Goal: Information Seeking & Learning: Learn about a topic

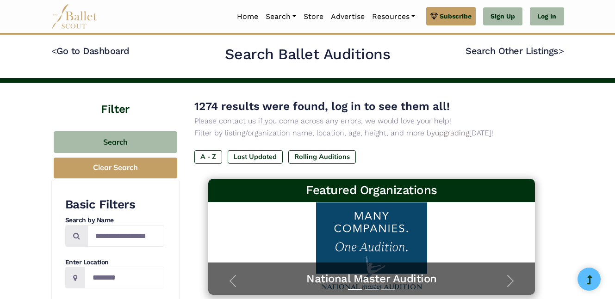
scroll to position [58, 0]
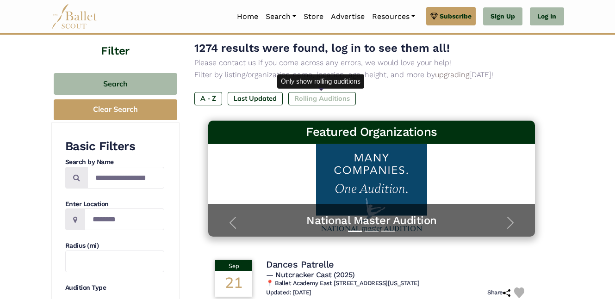
click at [336, 100] on label "Rolling Auditions" at bounding box center [322, 98] width 68 height 13
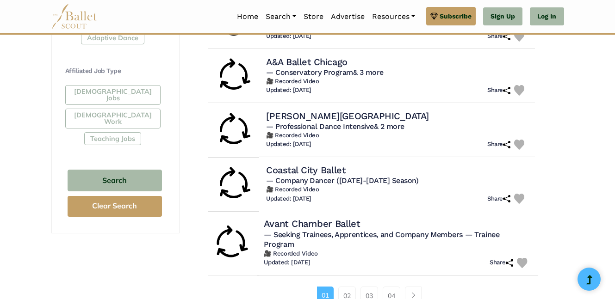
scroll to position [569, 0]
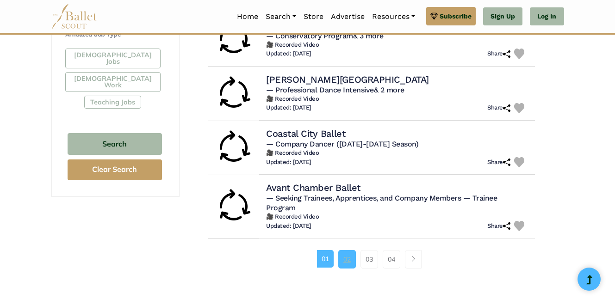
click at [339, 250] on link "02" at bounding box center [347, 259] width 18 height 19
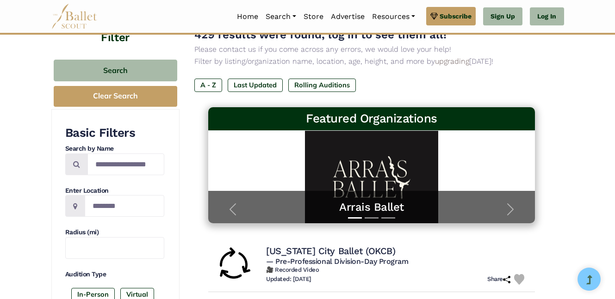
scroll to position [140, 0]
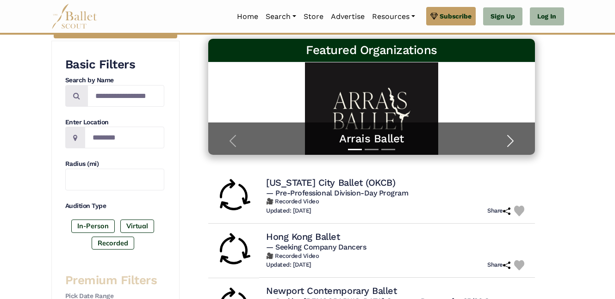
click at [517, 137] on span "button" at bounding box center [510, 141] width 15 height 15
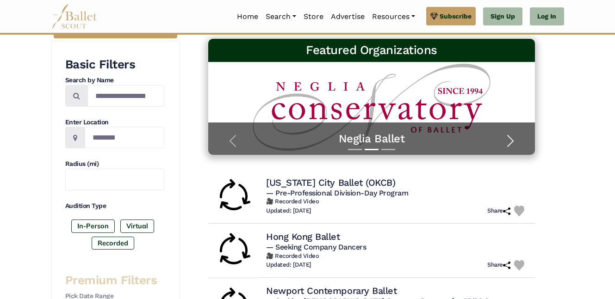
click at [517, 137] on span "button" at bounding box center [510, 141] width 15 height 15
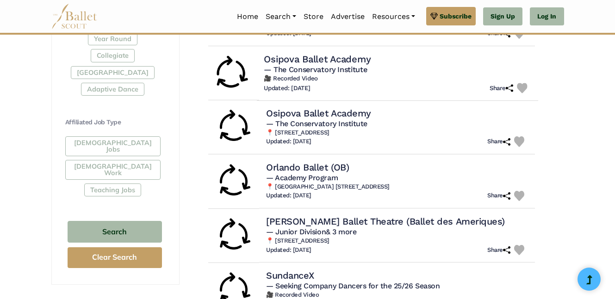
scroll to position [544, 0]
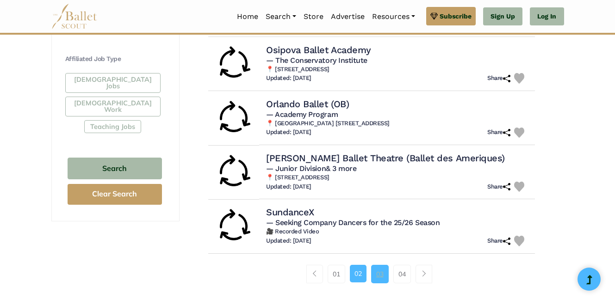
click at [382, 270] on link "03" at bounding box center [380, 274] width 18 height 19
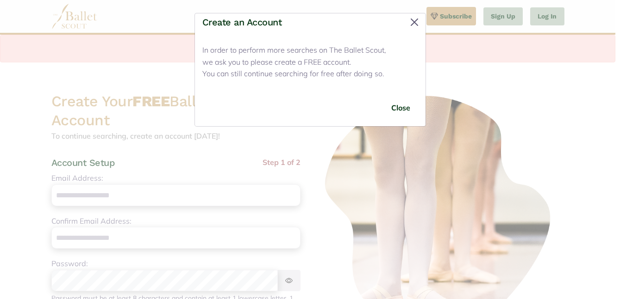
click at [408, 19] on button "Close" at bounding box center [414, 22] width 15 height 15
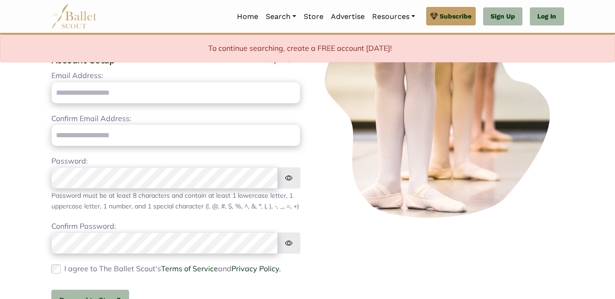
scroll to position [19, 0]
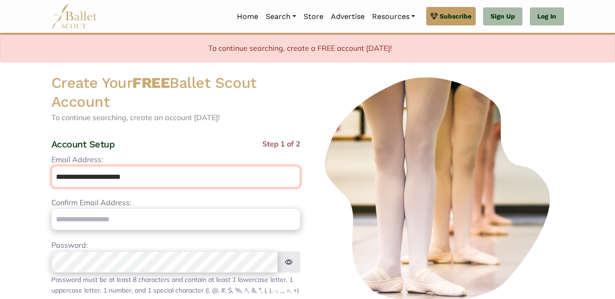
type input "**********"
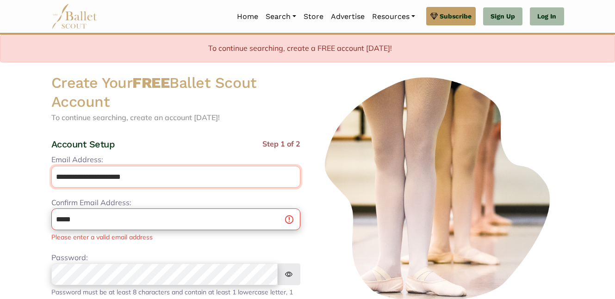
click at [150, 178] on input "**********" at bounding box center [175, 177] width 249 height 22
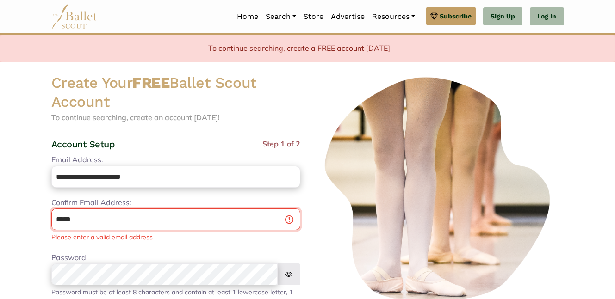
drag, startPoint x: 118, startPoint y: 216, endPoint x: -6, endPoint y: 209, distance: 123.8
click at [0, 209] on html "Premium Feature Make this audition season count. Upgrade to premium for access …" at bounding box center [307, 290] width 615 height 619
paste input "**********"
type input "**********"
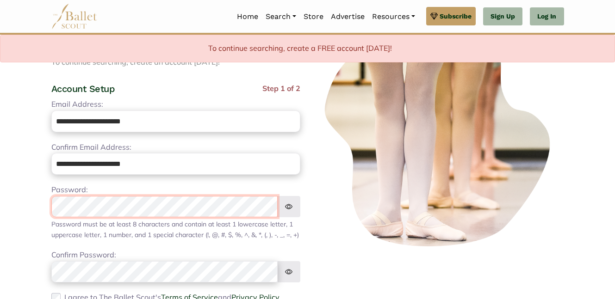
scroll to position [119, 0]
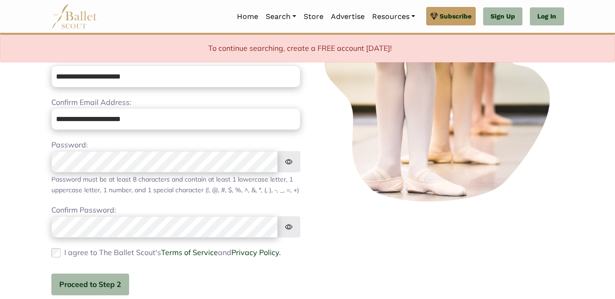
click at [292, 156] on img at bounding box center [288, 162] width 23 height 22
click at [191, 257] on link "Terms of Service" at bounding box center [189, 252] width 57 height 9
click at [62, 259] on div "I agree to The Ballet Scout's Terms of Service and Privacy Policy. Please agree…" at bounding box center [175, 253] width 249 height 12
click at [107, 296] on button "Proceed to Step 2" at bounding box center [90, 285] width 78 height 22
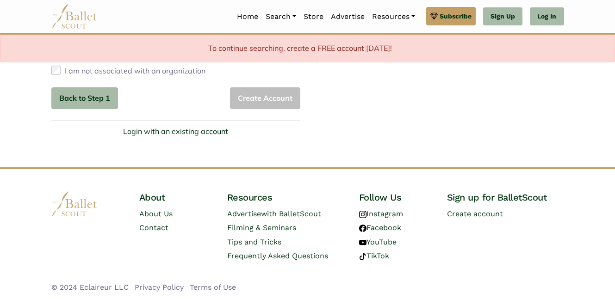
scroll to position [0, 0]
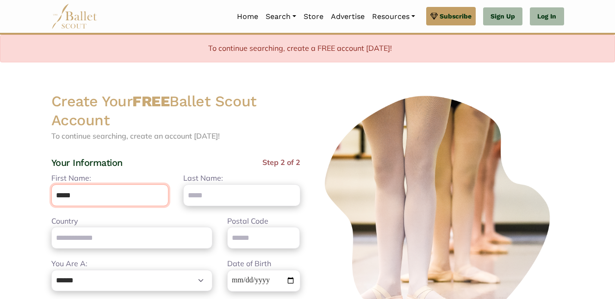
type input "*****"
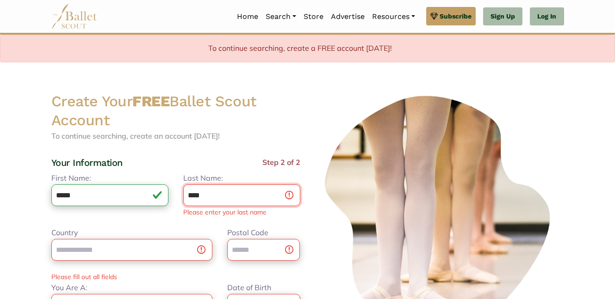
type input "*****"
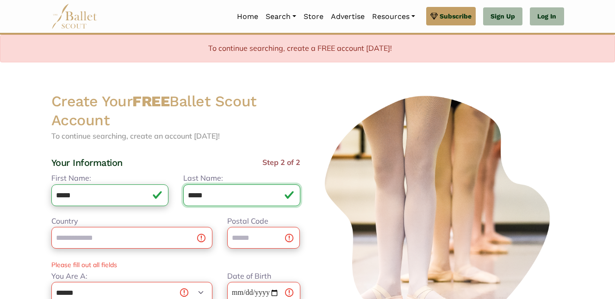
click at [269, 194] on input "*****" at bounding box center [241, 196] width 117 height 22
drag, startPoint x: 293, startPoint y: 192, endPoint x: 168, endPoint y: 182, distance: 124.4
click at [168, 182] on div "First Name: ***** Please enter your first name Last Name: ***** Please enter yo…" at bounding box center [176, 194] width 264 height 43
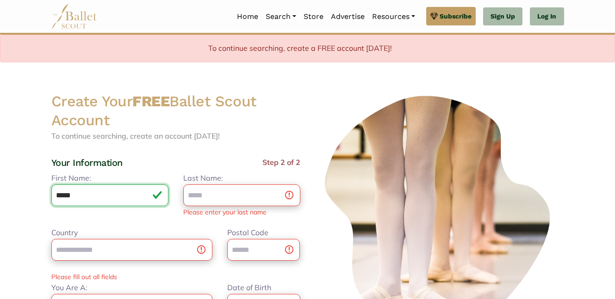
drag, startPoint x: 111, startPoint y: 189, endPoint x: 15, endPoint y: 192, distance: 95.8
type input "*****"
click at [245, 191] on input "Last Name:" at bounding box center [241, 196] width 117 height 22
type input "*****"
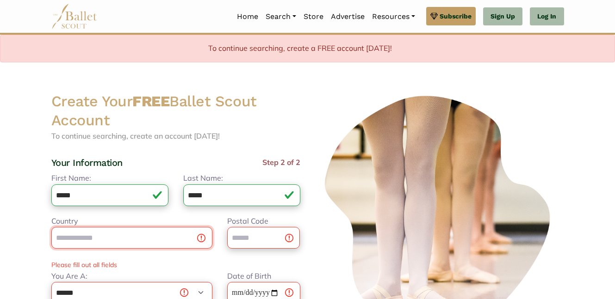
click at [106, 239] on input "Country" at bounding box center [131, 238] width 161 height 22
click at [361, 125] on img at bounding box center [439, 208] width 249 height 233
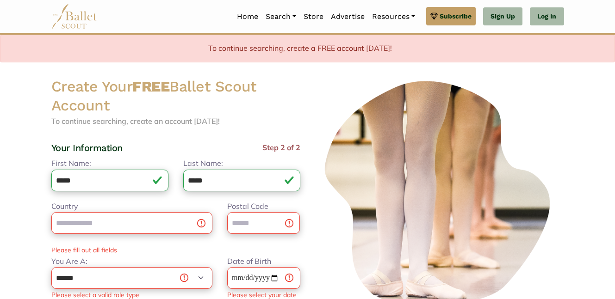
scroll to position [60, 0]
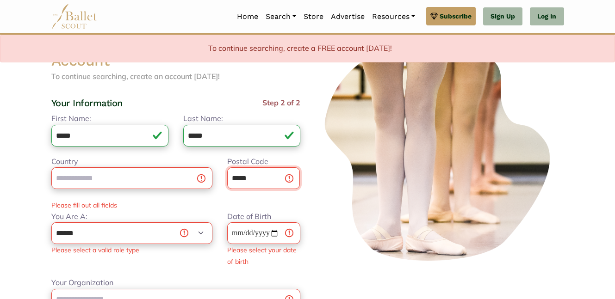
type input "*****"
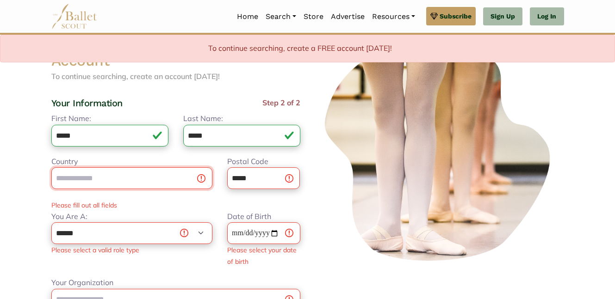
click at [175, 183] on input "Country" at bounding box center [131, 179] width 161 height 22
type input "*"
type input "**********"
click at [154, 267] on div "**********" at bounding box center [132, 239] width 176 height 57
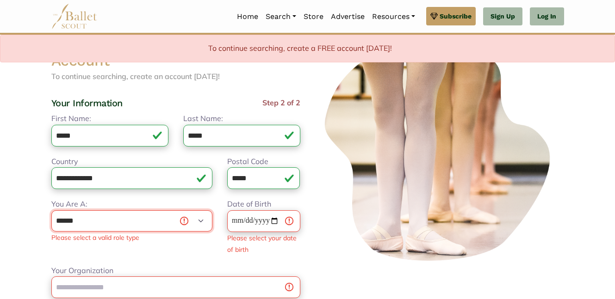
select select "***"
click at [240, 220] on input "Date of Birth" at bounding box center [263, 222] width 73 height 22
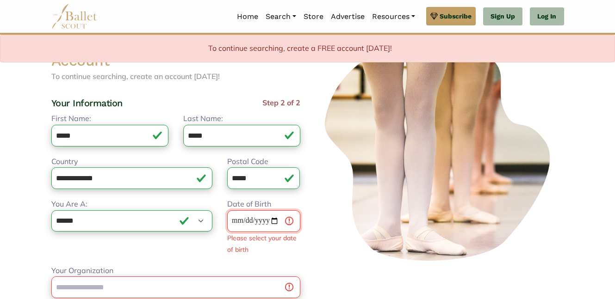
click at [243, 218] on input "Date of Birth" at bounding box center [263, 222] width 73 height 22
click at [246, 219] on input "Date of Birth" at bounding box center [263, 222] width 73 height 22
click at [280, 222] on input "Date of Birth" at bounding box center [263, 222] width 73 height 22
click at [273, 215] on input "Date of Birth" at bounding box center [263, 222] width 73 height 22
click at [271, 218] on input "Date of Birth" at bounding box center [263, 222] width 73 height 22
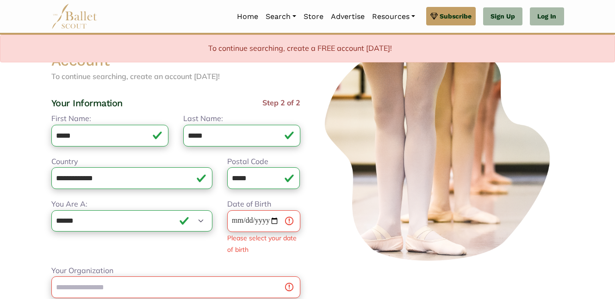
type input "**********"
click at [168, 249] on div "**********" at bounding box center [175, 248] width 249 height 270
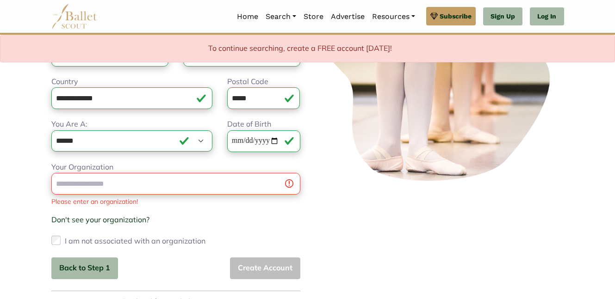
scroll to position [194, 0]
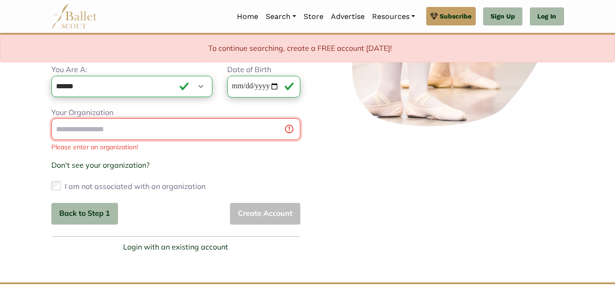
type input "*"
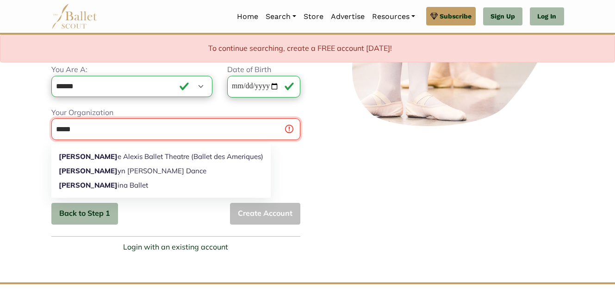
type input "*****"
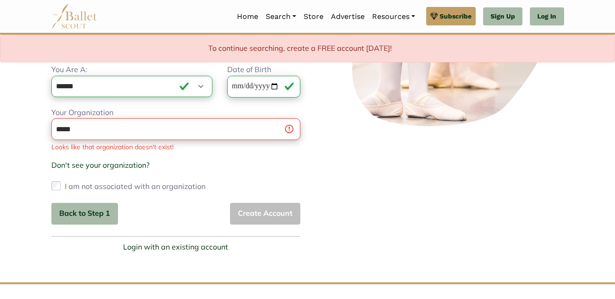
click at [118, 118] on div "Your Organization ***** Carol e Alexis Ballet Theatre (Ballet des Ameriques) Ca…" at bounding box center [175, 150] width 249 height 87
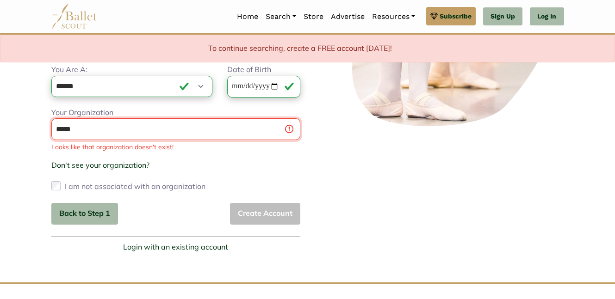
drag, startPoint x: 122, startPoint y: 131, endPoint x: -6, endPoint y: 131, distance: 127.7
click at [0, 131] on html "Premium Feature Make this audition season count. Upgrade to premium for access …" at bounding box center [307, 111] width 615 height 611
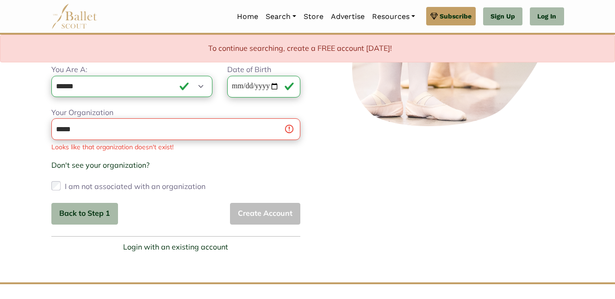
click at [50, 184] on div "Create Your FREE Ballet Scout Account To continue searching, create an account …" at bounding box center [176, 76] width 264 height 356
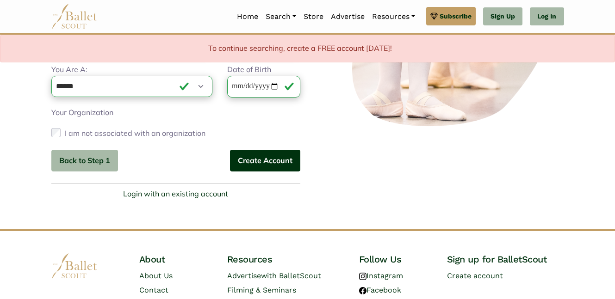
click at [242, 160] on button "Create Account" at bounding box center [265, 161] width 70 height 22
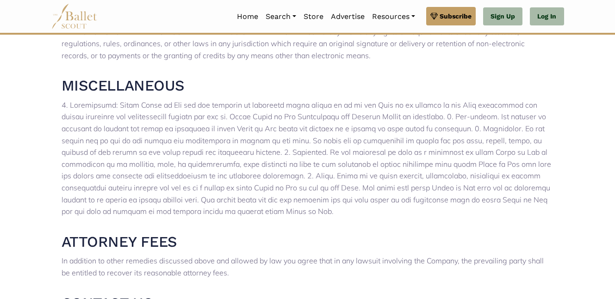
scroll to position [2234, 0]
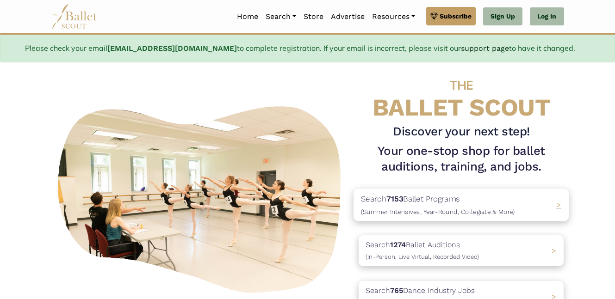
scroll to position [110, 0]
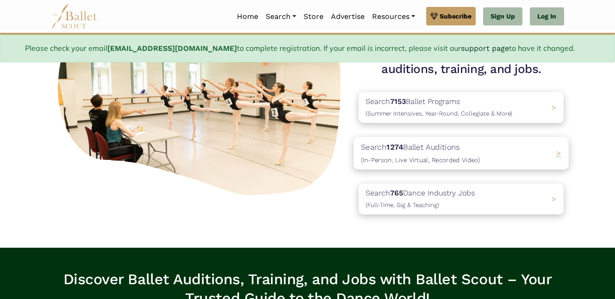
click at [452, 163] on p "Search 1274 Ballet Auditions (In-Person, Live Virtual, Recorded Video)" at bounding box center [420, 153] width 119 height 25
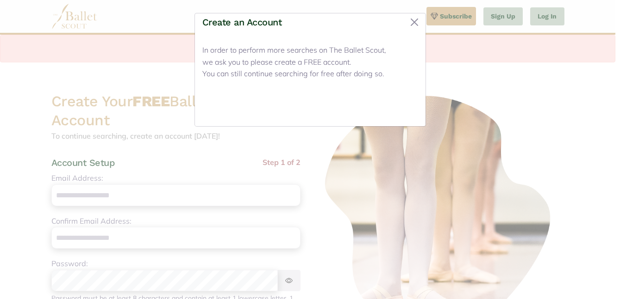
click at [399, 110] on button "Close" at bounding box center [400, 108] width 35 height 22
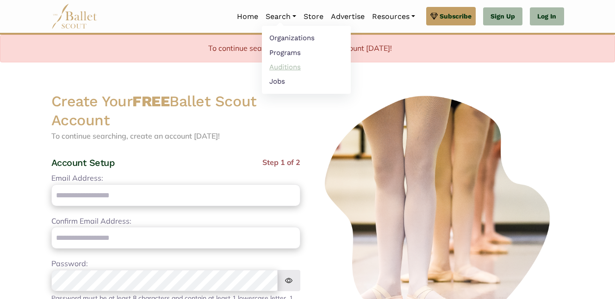
click at [298, 68] on link "Auditions" at bounding box center [306, 67] width 89 height 14
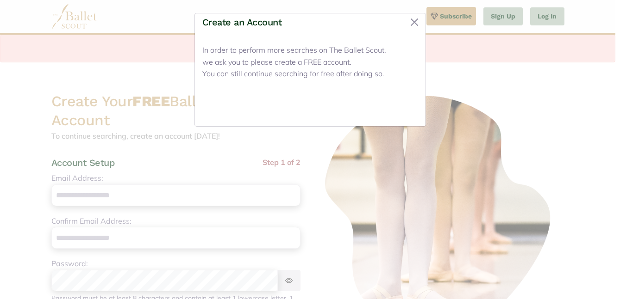
click at [398, 106] on button "Close" at bounding box center [400, 108] width 35 height 22
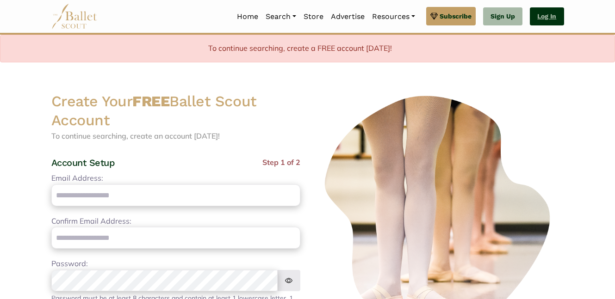
click at [544, 19] on link "Log In" at bounding box center [547, 16] width 34 height 19
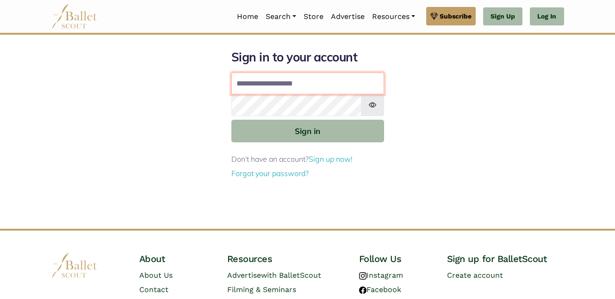
drag, startPoint x: 317, startPoint y: 79, endPoint x: 158, endPoint y: 75, distance: 158.8
click at [158, 75] on div "**********" at bounding box center [308, 140] width 528 height 180
type input "**********"
click at [307, 131] on button "Sign in" at bounding box center [307, 131] width 153 height 23
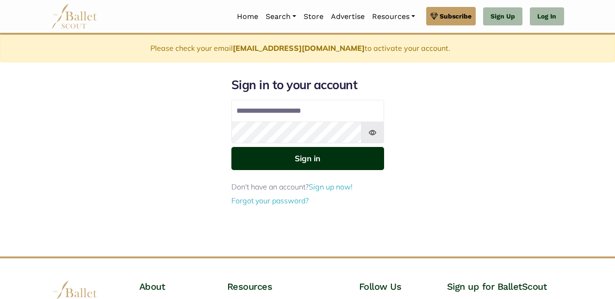
click at [306, 153] on button "Sign in" at bounding box center [307, 158] width 153 height 23
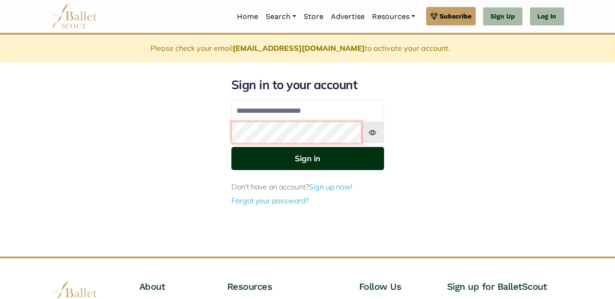
click at [307, 158] on button "Sign in" at bounding box center [307, 158] width 153 height 23
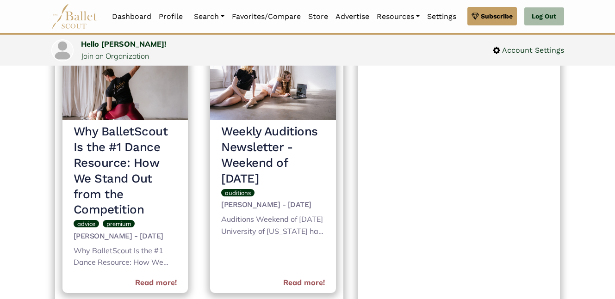
scroll to position [497, 0]
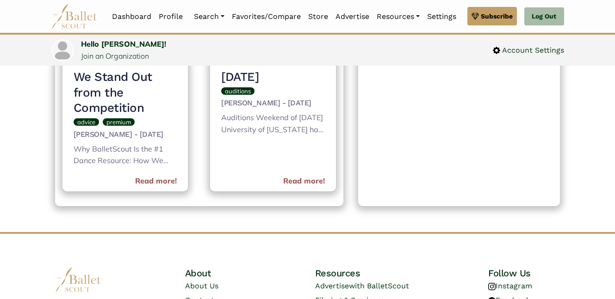
click at [268, 125] on div "Auditions Weekend of October 24th University of Louisiana has an audition for t…" at bounding box center [273, 124] width 104 height 25
click at [305, 181] on link "Read more!" at bounding box center [304, 181] width 42 height 12
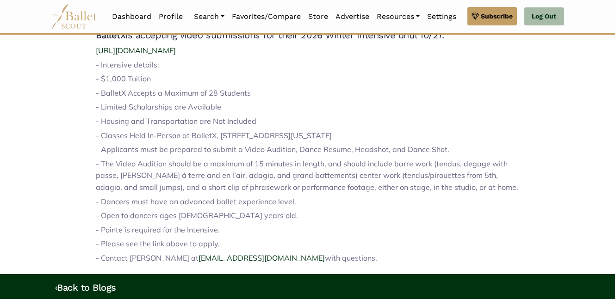
scroll to position [1385, 0]
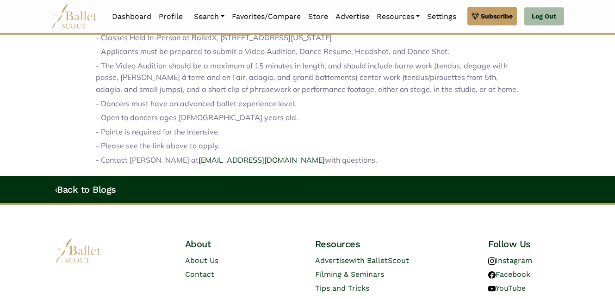
click at [125, 184] on h4 "‹ Back to Blogs" at bounding box center [307, 190] width 505 height 12
click at [112, 184] on link "‹ Back to Blogs" at bounding box center [85, 189] width 61 height 11
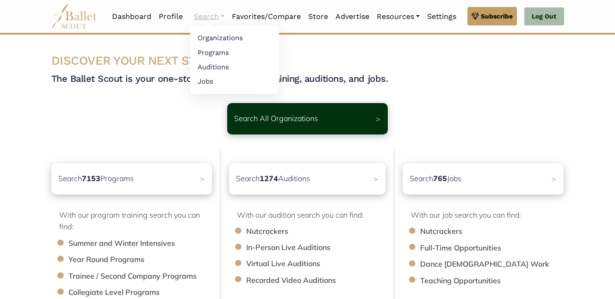
click at [204, 18] on link "Search" at bounding box center [209, 16] width 38 height 19
click at [200, 64] on link "Auditions" at bounding box center [234, 67] width 89 height 14
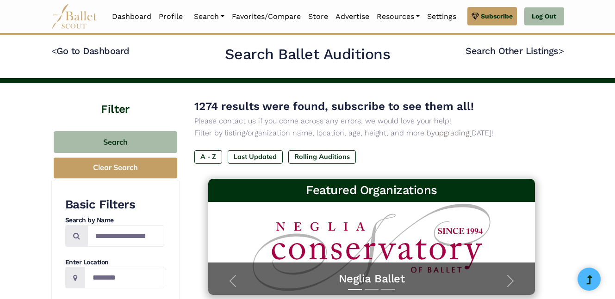
scroll to position [61, 0]
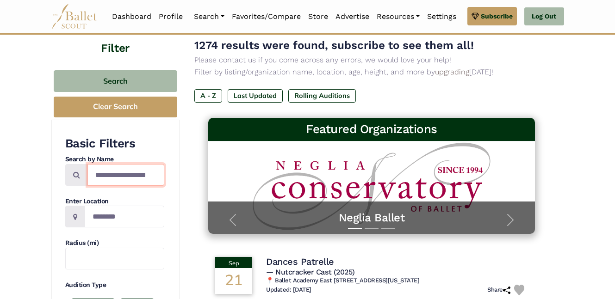
click at [145, 176] on input "Search by names..." at bounding box center [125, 175] width 77 height 22
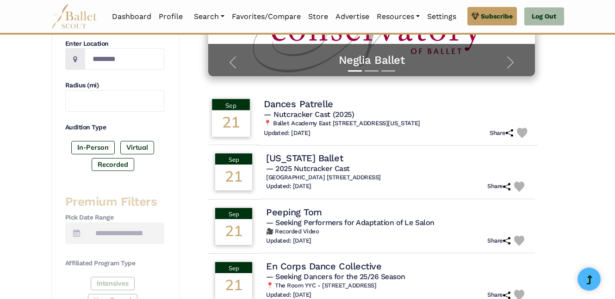
scroll to position [37, 0]
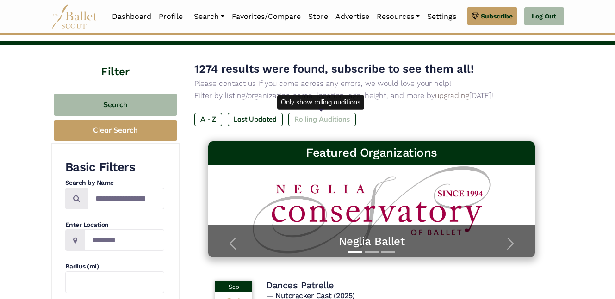
click at [310, 113] on label "Rolling Auditions" at bounding box center [322, 119] width 68 height 13
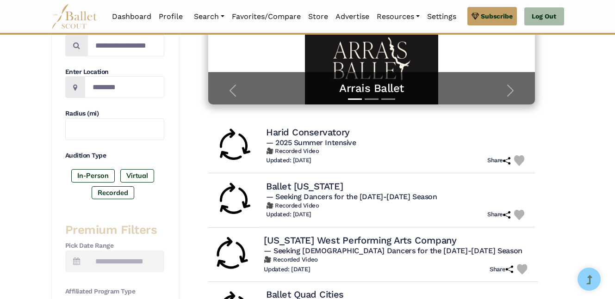
scroll to position [296, 0]
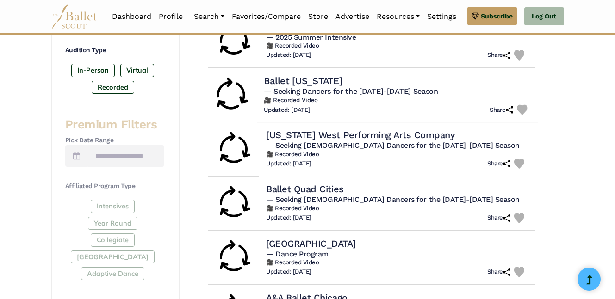
click at [298, 77] on h4 "Ballet Arkansas" at bounding box center [303, 81] width 78 height 12
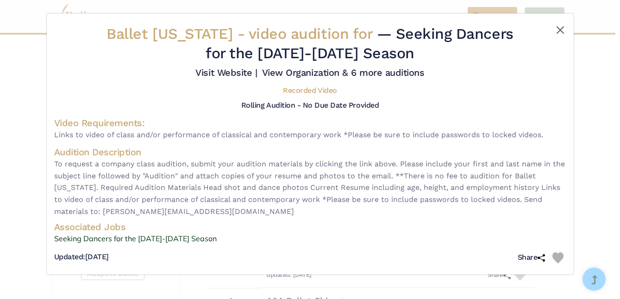
click at [560, 34] on button "Close" at bounding box center [559, 30] width 11 height 11
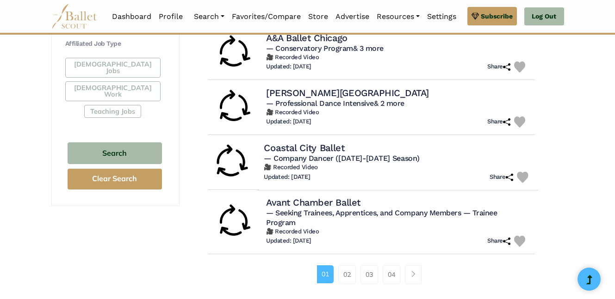
scroll to position [602, 0]
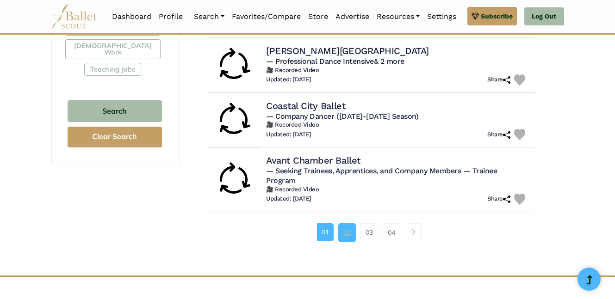
click at [344, 225] on link "02" at bounding box center [347, 233] width 18 height 19
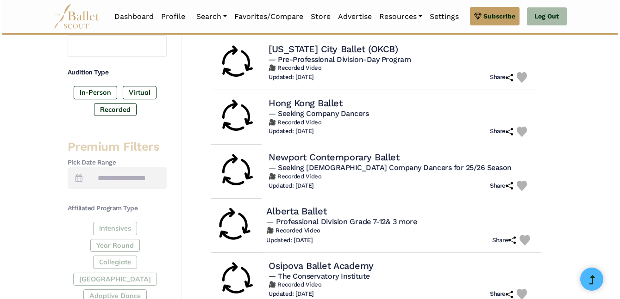
scroll to position [306, 0]
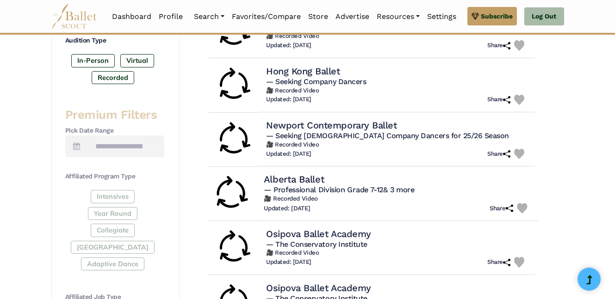
click at [337, 191] on h5 "— Professional Division Grade 7-12 & 3 more" at bounding box center [397, 191] width 267 height 10
click at [293, 187] on span "— Professional Division Grade 7-12 & 3 more" at bounding box center [339, 190] width 150 height 9
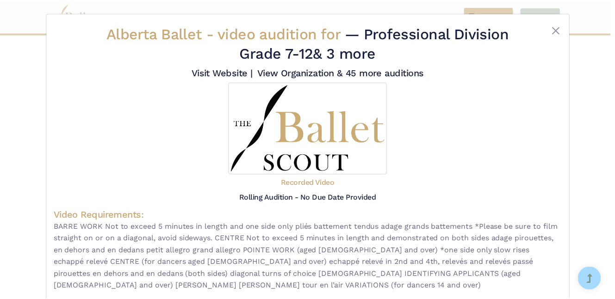
scroll to position [125, 0]
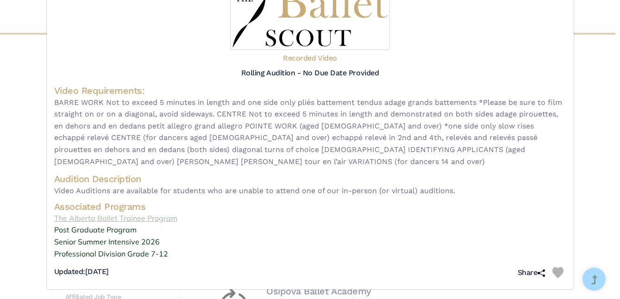
click at [100, 219] on link "The Alberta Ballet Trainee Program" at bounding box center [310, 219] width 512 height 12
click at [31, 136] on div "Alberta Ballet - video audition for — Professional Division Grade 7-12 & 3 more…" at bounding box center [310, 149] width 620 height 299
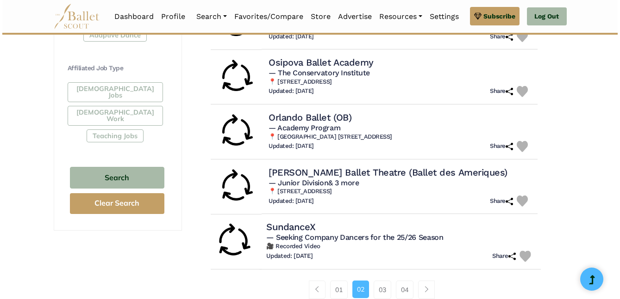
scroll to position [603, 0]
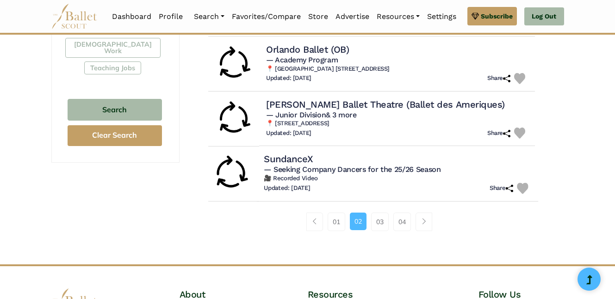
click at [285, 156] on h4 "SundanceX" at bounding box center [288, 159] width 49 height 12
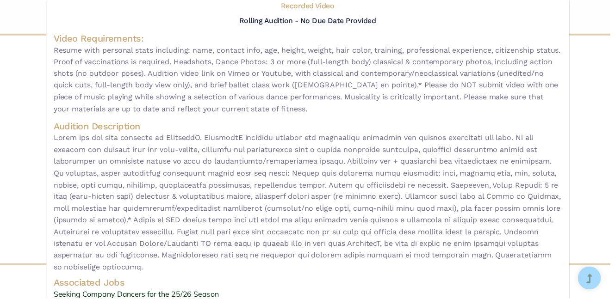
scroll to position [0, 0]
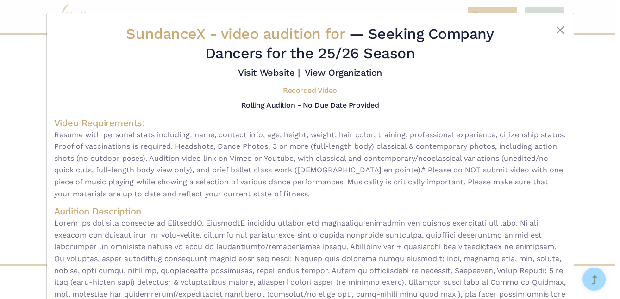
click at [24, 128] on div "SundanceX - video audition for — Seeking Company Dancers for the 25/26 Season V…" at bounding box center [310, 149] width 620 height 299
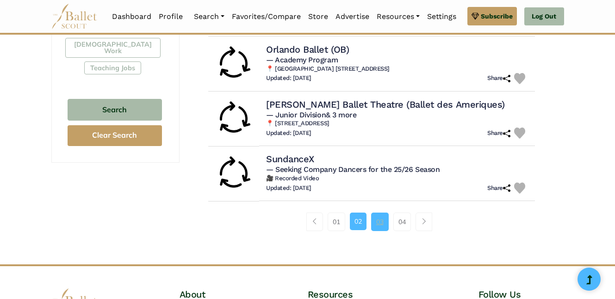
click at [384, 215] on link "03" at bounding box center [380, 222] width 18 height 19
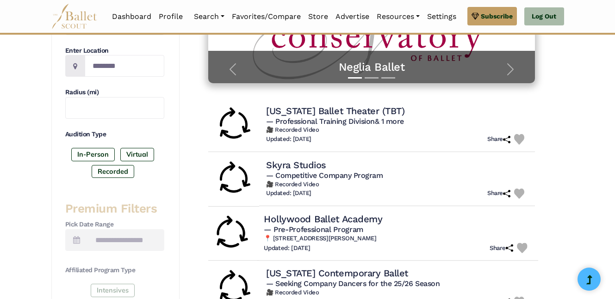
scroll to position [222, 0]
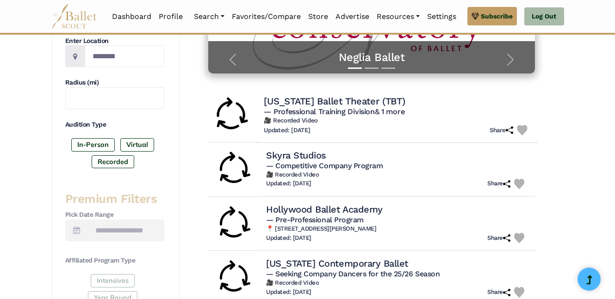
click at [321, 107] on span "— Professional Training Division & 1 more" at bounding box center [334, 111] width 141 height 9
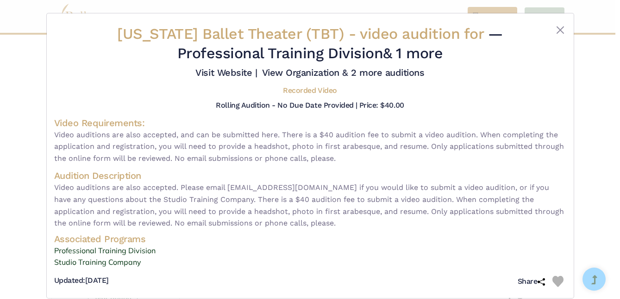
click at [11, 192] on div "Texas Ballet Theater (TBT) - video audition for — Professional Training Divisio…" at bounding box center [310, 149] width 620 height 299
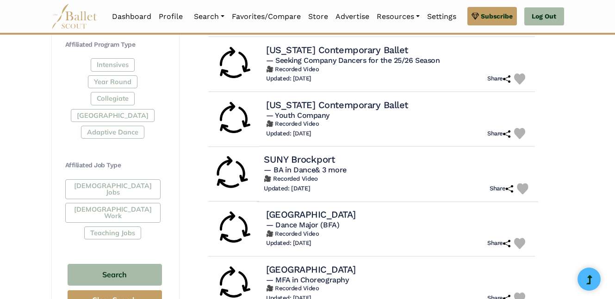
scroll to position [594, 0]
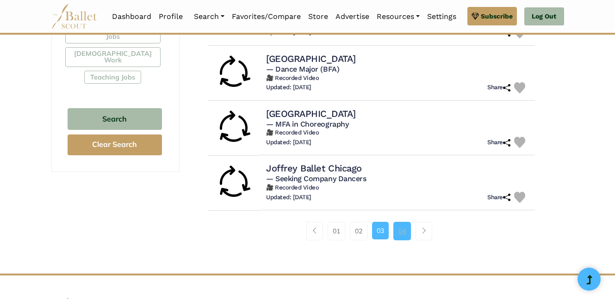
click at [411, 225] on link "04" at bounding box center [402, 231] width 18 height 19
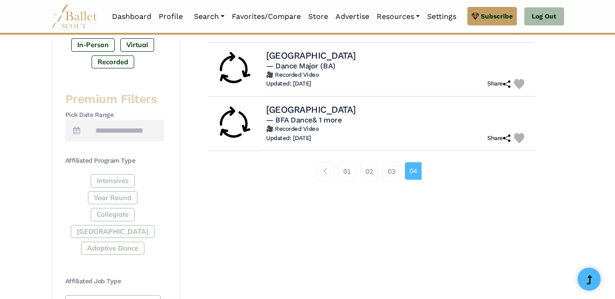
scroll to position [329, 0]
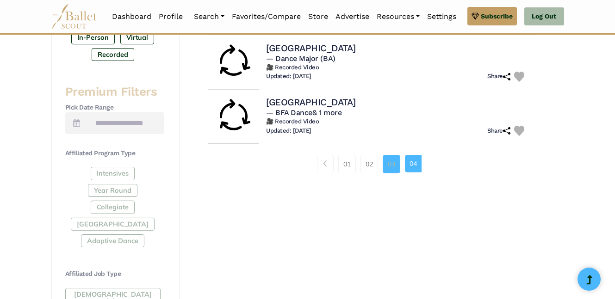
click at [395, 169] on link "03" at bounding box center [392, 164] width 18 height 19
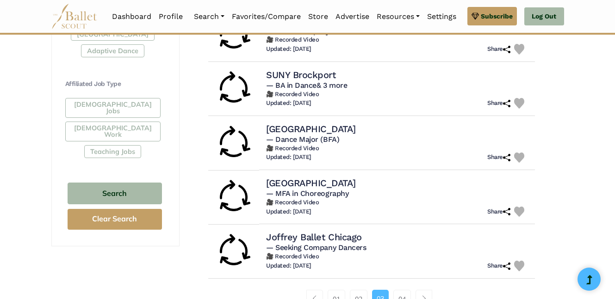
scroll to position [619, 0]
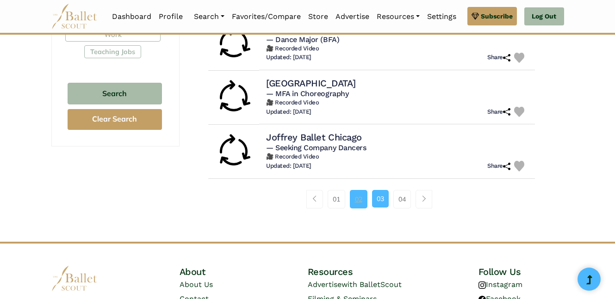
click at [356, 194] on link "02" at bounding box center [359, 199] width 18 height 19
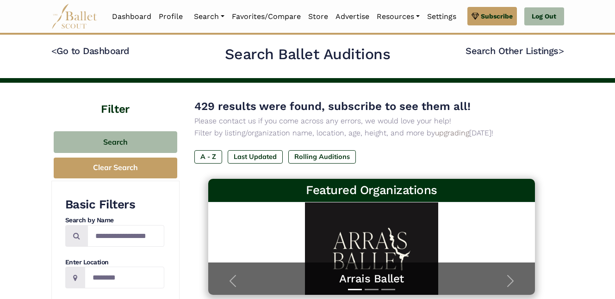
click at [250, 163] on div "A - Z Last Updated Rolling Auditions" at bounding box center [371, 158] width 355 height 17
click at [252, 159] on label "Last Updated" at bounding box center [255, 156] width 55 height 13
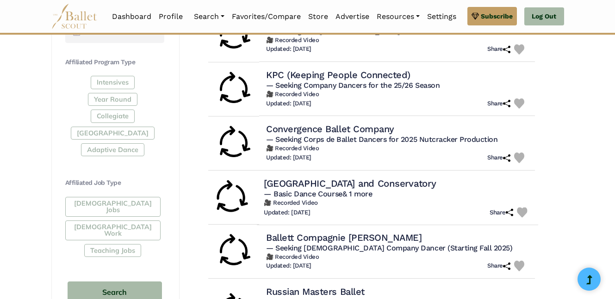
scroll to position [554, 0]
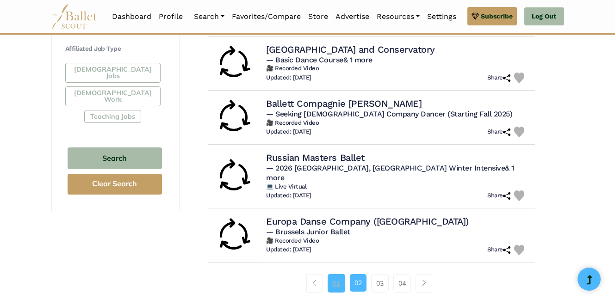
click at [331, 274] on link "01" at bounding box center [337, 283] width 18 height 19
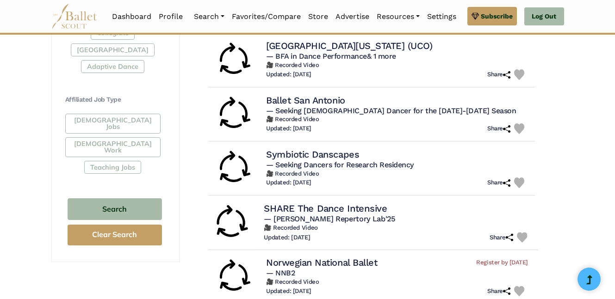
scroll to position [502, 0]
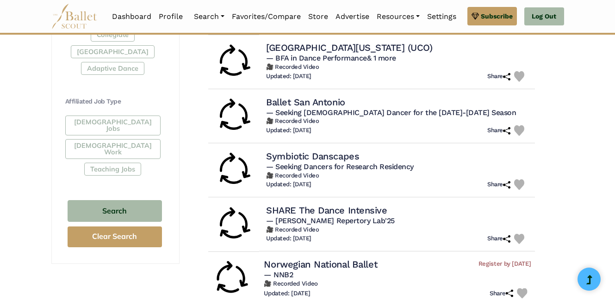
click at [345, 258] on h4 "Norwegian National Ballet" at bounding box center [320, 264] width 113 height 12
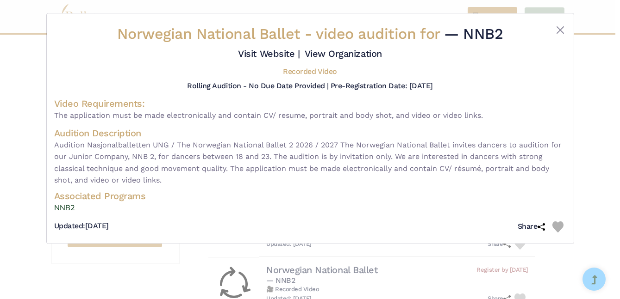
click at [568, 29] on div "Norwegian National Ballet - video audition for — NNB2 Visit Website | View Orga…" at bounding box center [310, 128] width 527 height 230
click at [560, 27] on button "Close" at bounding box center [559, 30] width 11 height 11
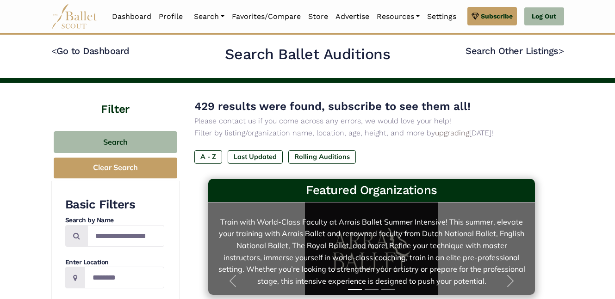
scroll to position [0, 0]
